Goal: Information Seeking & Learning: Learn about a topic

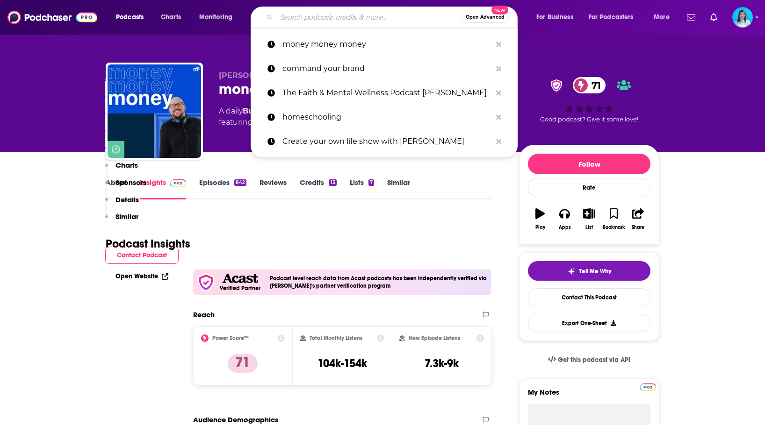
scroll to position [1086, 0]
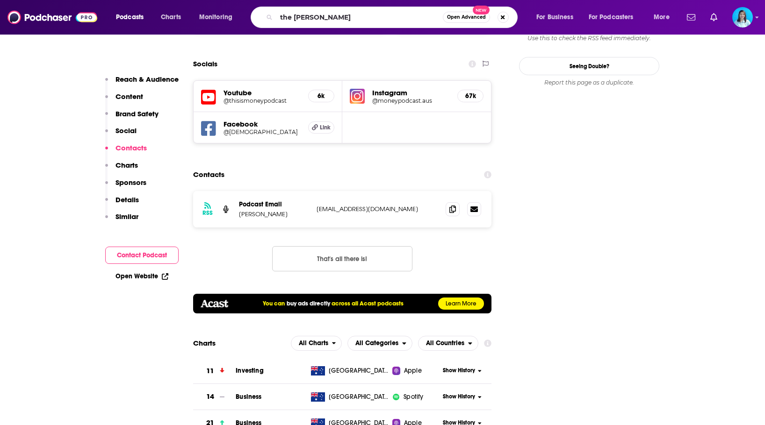
type input "the [PERSON_NAME]"
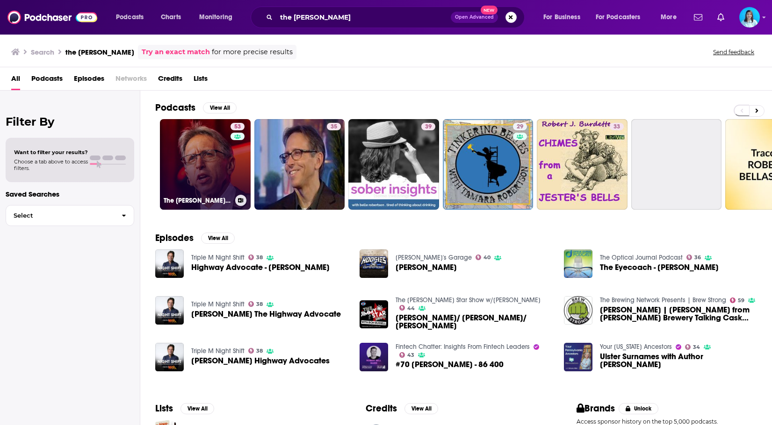
click at [207, 165] on link "53 The [PERSON_NAME] Show" at bounding box center [205, 164] width 91 height 91
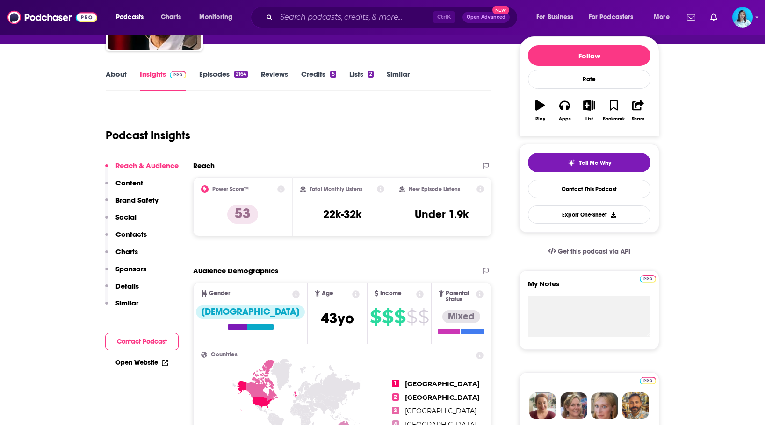
scroll to position [47, 0]
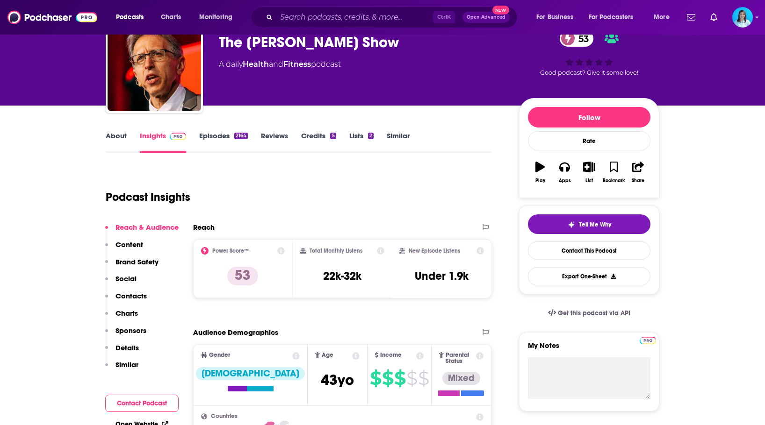
click at [214, 136] on link "Episodes 2164" at bounding box center [223, 142] width 49 height 22
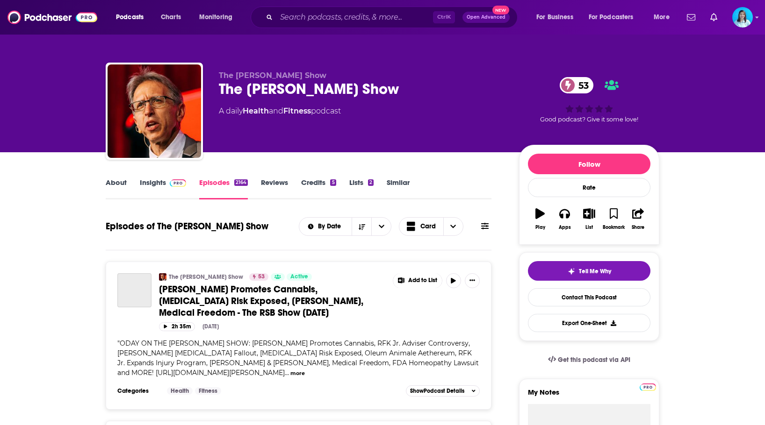
scroll to position [93, 0]
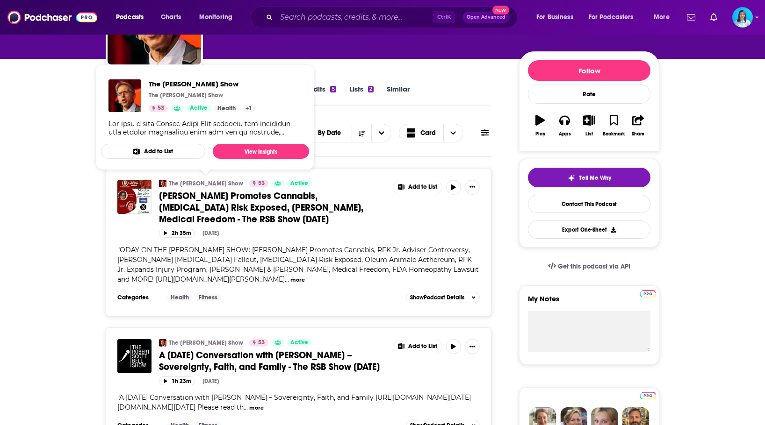
copy link "he [PERSON_NAME] Show"
drag, startPoint x: 243, startPoint y: 183, endPoint x: 171, endPoint y: 183, distance: 72.5
click at [171, 183] on div "The [PERSON_NAME] Show" at bounding box center [203, 183] width 88 height 7
